Goal: Task Accomplishment & Management: Use online tool/utility

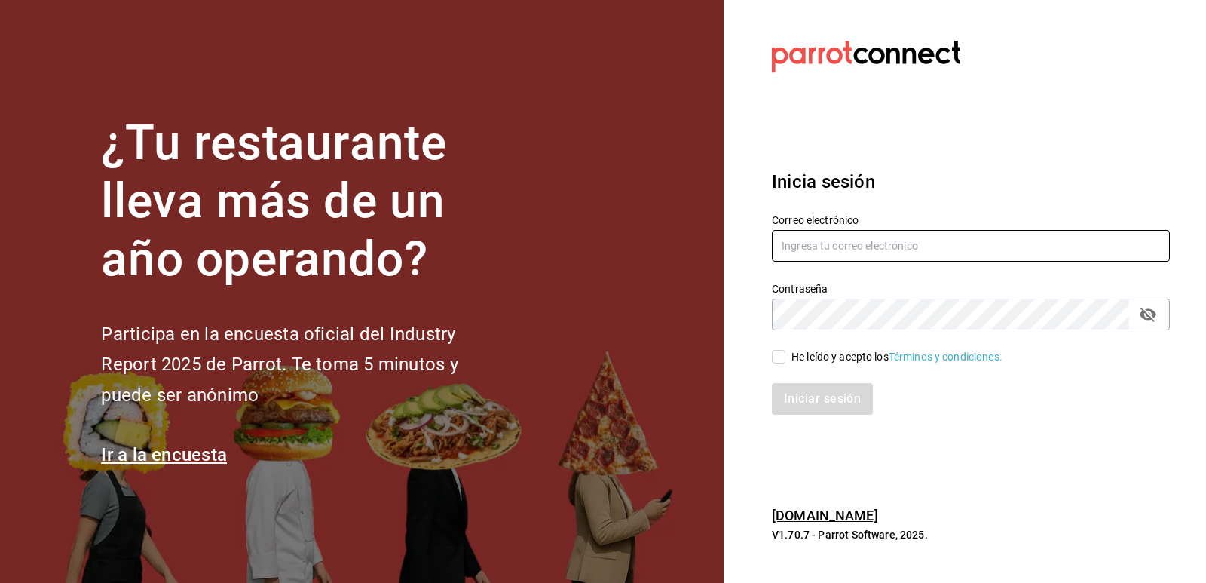
type input "[EMAIL_ADDRESS][DOMAIN_NAME]"
click at [786, 357] on span "He leído y acepto los Términos y condiciones." at bounding box center [894, 357] width 217 height 16
click at [786, 357] on input "He leído y acepto los Términos y condiciones." at bounding box center [779, 357] width 14 height 14
checkbox input "true"
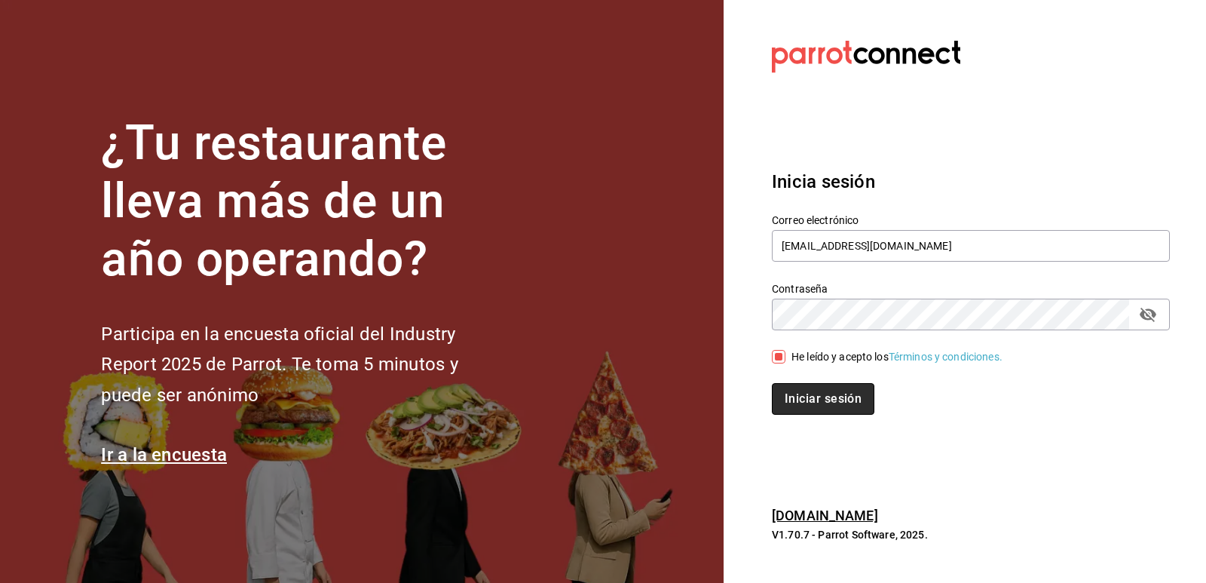
click at [827, 404] on button "Iniciar sesión" at bounding box center [823, 399] width 103 height 32
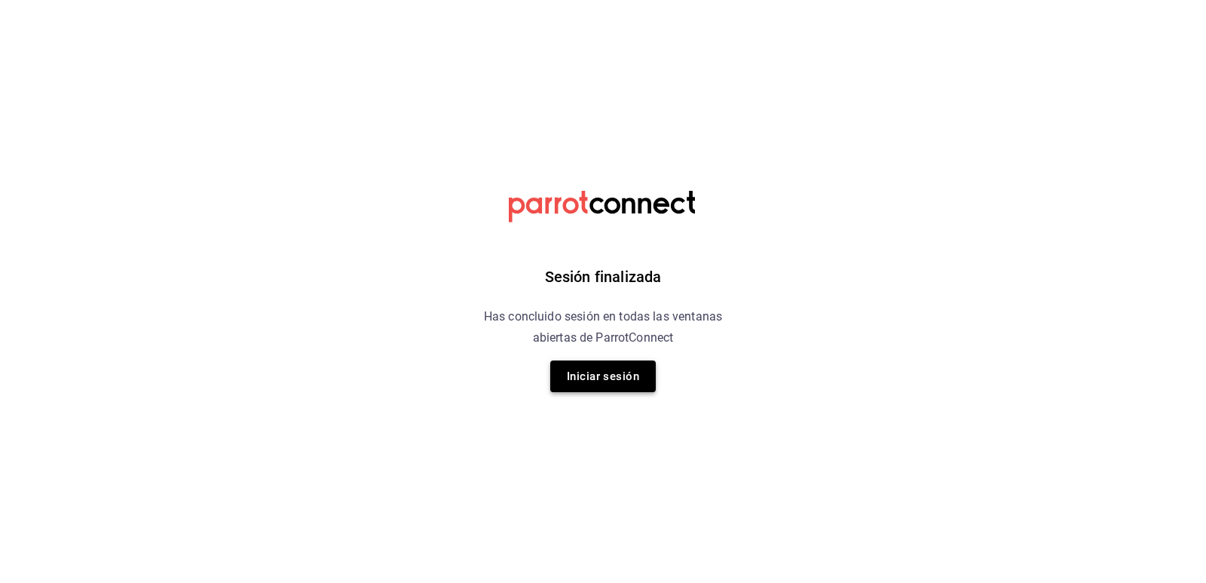
click at [614, 368] on button "Iniciar sesión" at bounding box center [603, 376] width 106 height 32
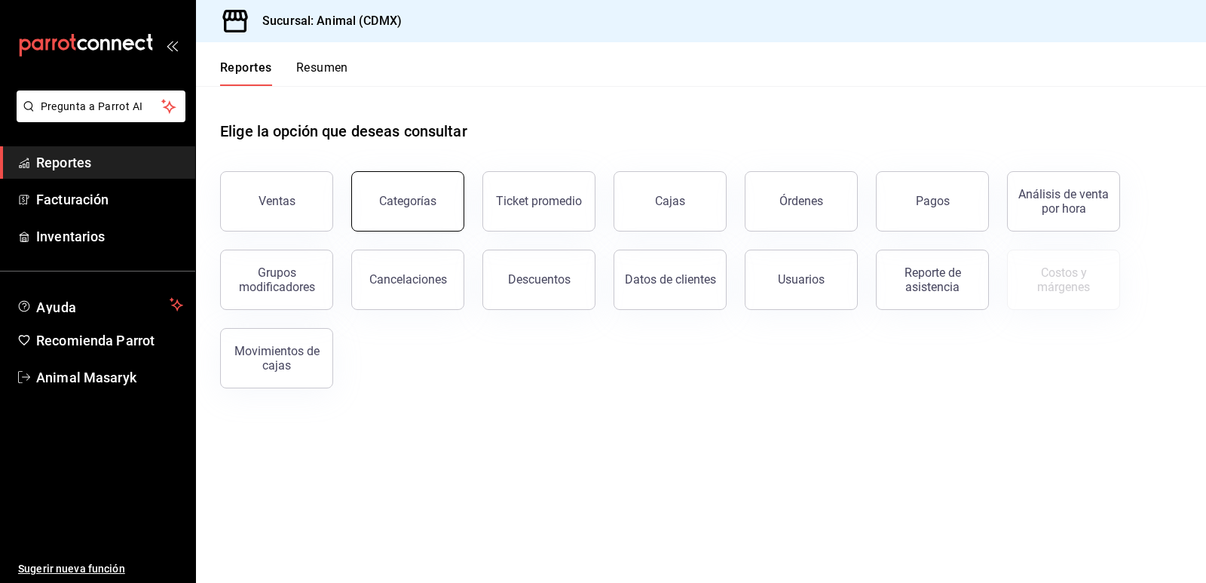
click at [424, 216] on button "Categorías" at bounding box center [407, 201] width 113 height 60
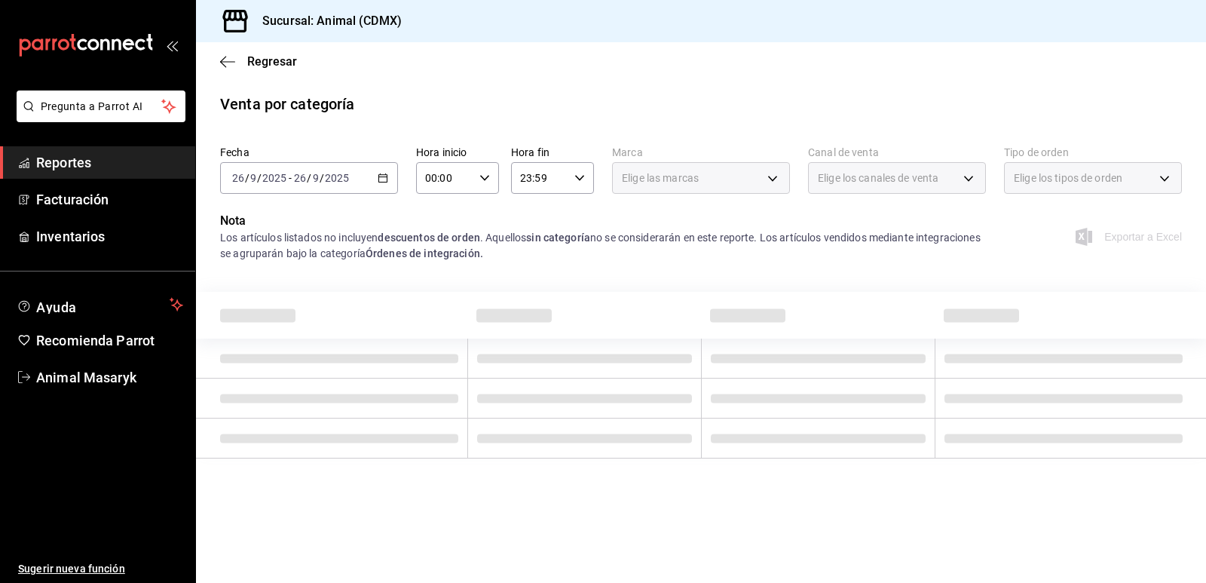
click at [381, 180] on icon "button" at bounding box center [383, 178] width 11 height 11
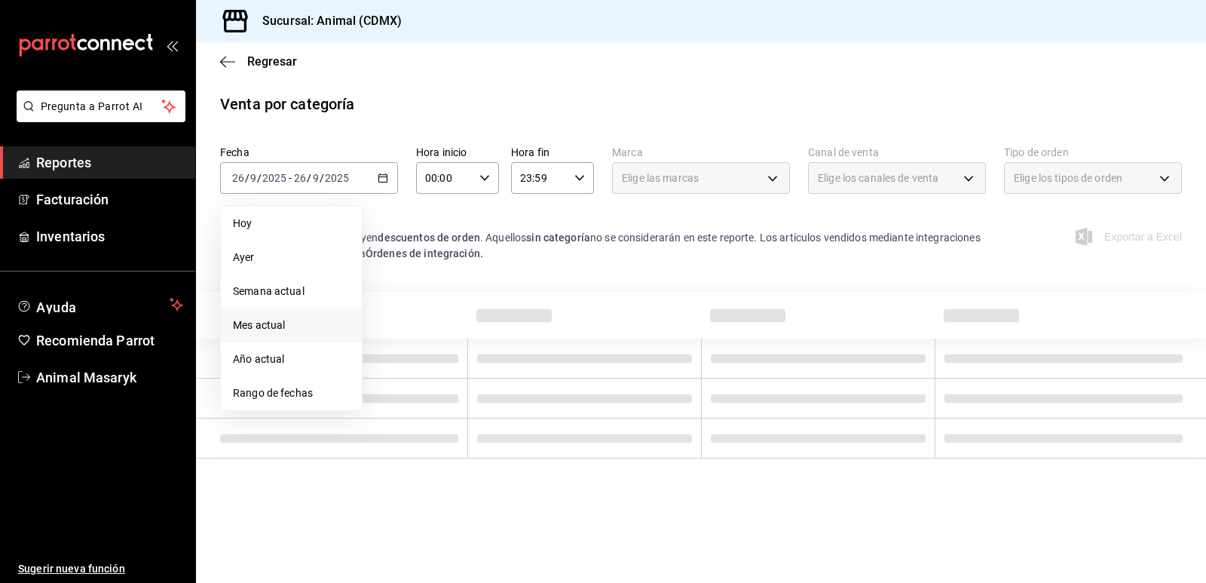
click at [283, 321] on span "Mes actual" at bounding box center [291, 325] width 117 height 16
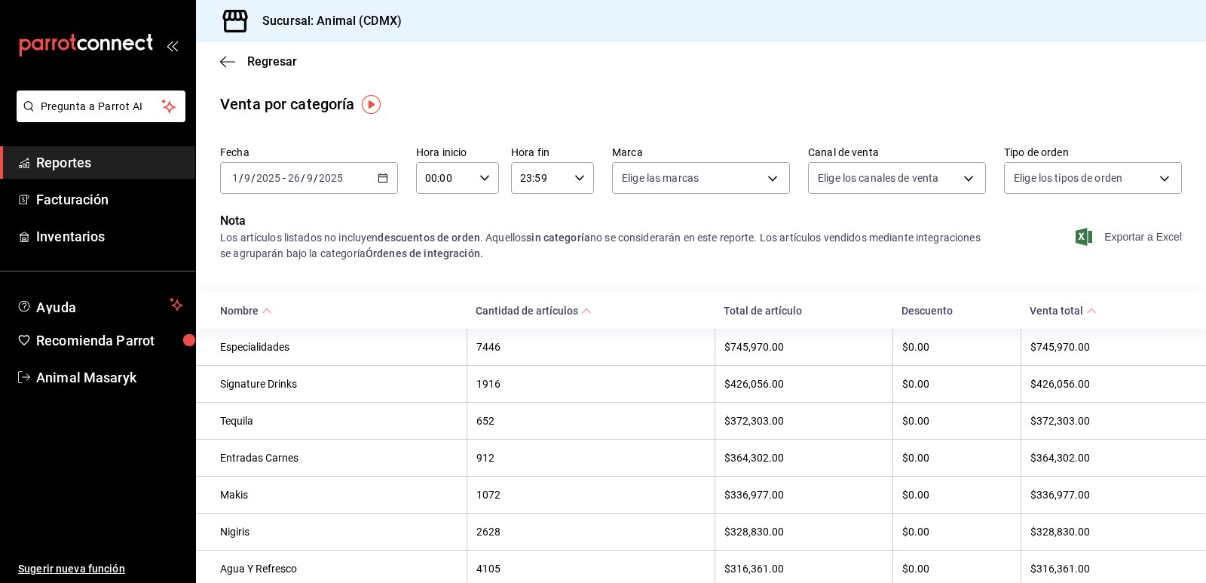
click at [1144, 243] on span "Exportar a Excel" at bounding box center [1130, 237] width 103 height 18
click at [1162, 247] on div "Exportar a Excel" at bounding box center [1093, 237] width 178 height 50
click at [1161, 234] on span "Exportar a Excel" at bounding box center [1130, 237] width 103 height 18
